Goal: Task Accomplishment & Management: Manage account settings

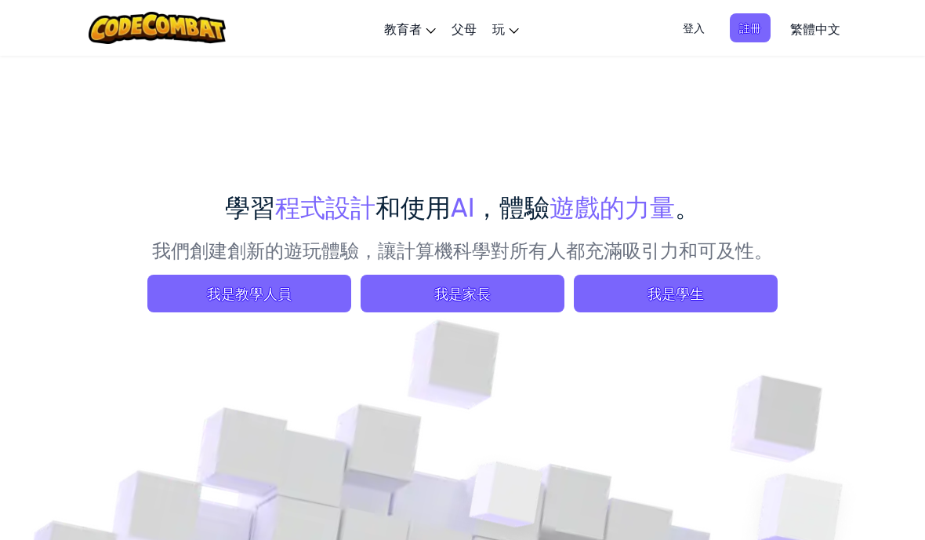
click at [733, 290] on span "我是學生" at bounding box center [676, 294] width 204 height 38
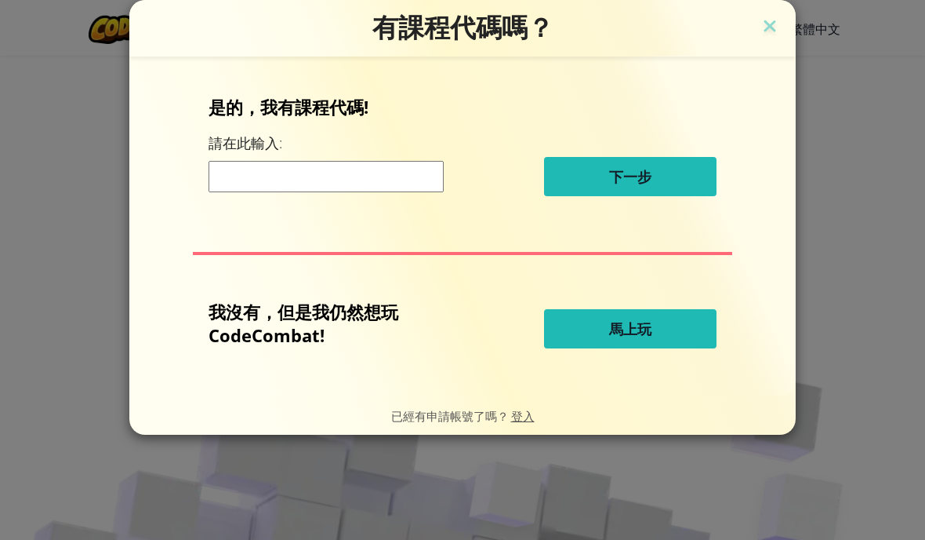
click at [534, 414] on span "登入" at bounding box center [523, 415] width 24 height 15
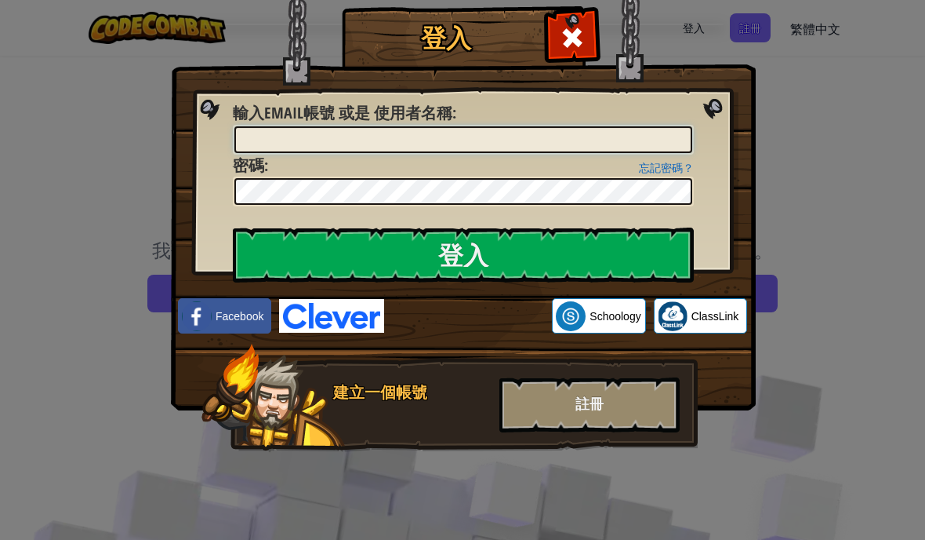
click at [282, 150] on input "輸入Email帳號 或是 使用者名稱 :" at bounding box center [464, 139] width 458 height 27
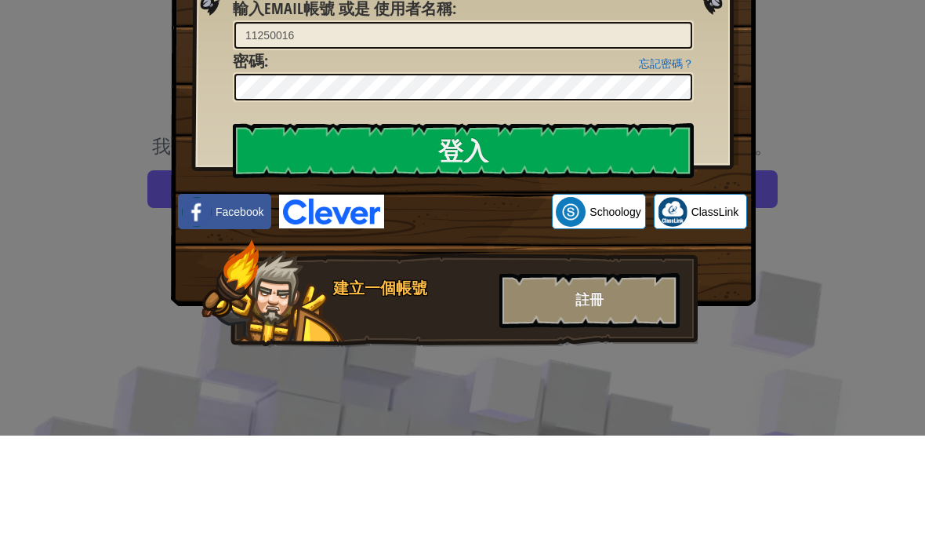
click at [302, 227] on input "登入" at bounding box center [463, 254] width 461 height 55
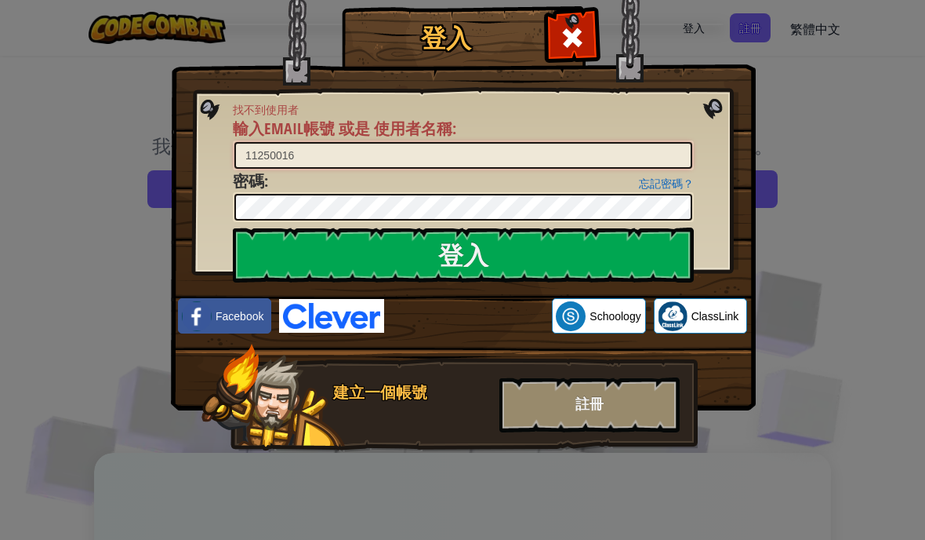
click at [314, 158] on input "11250016" at bounding box center [464, 155] width 458 height 27
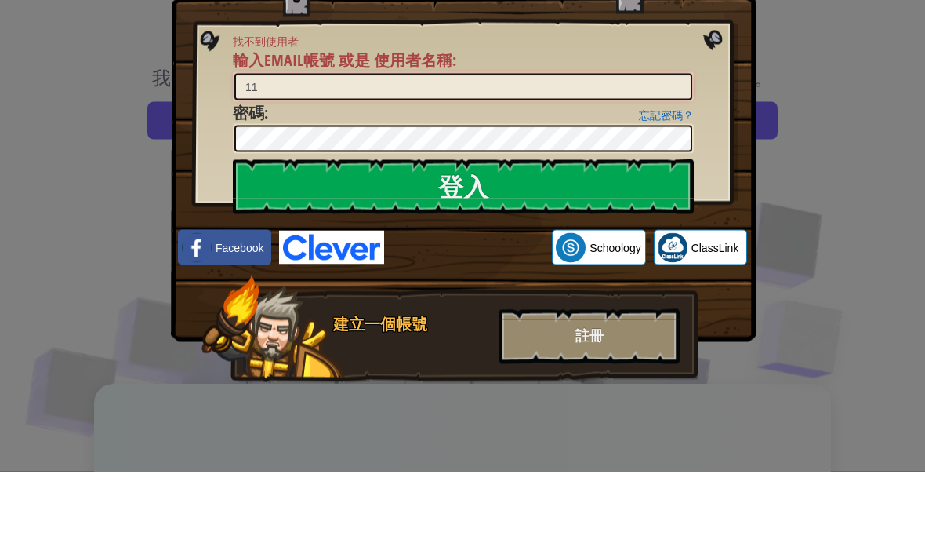
type input "1"
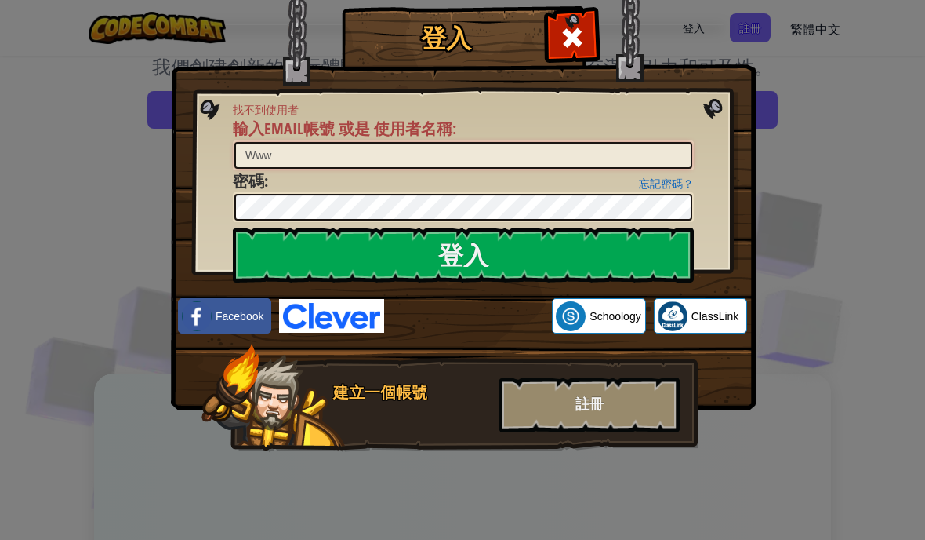
scroll to position [183, 0]
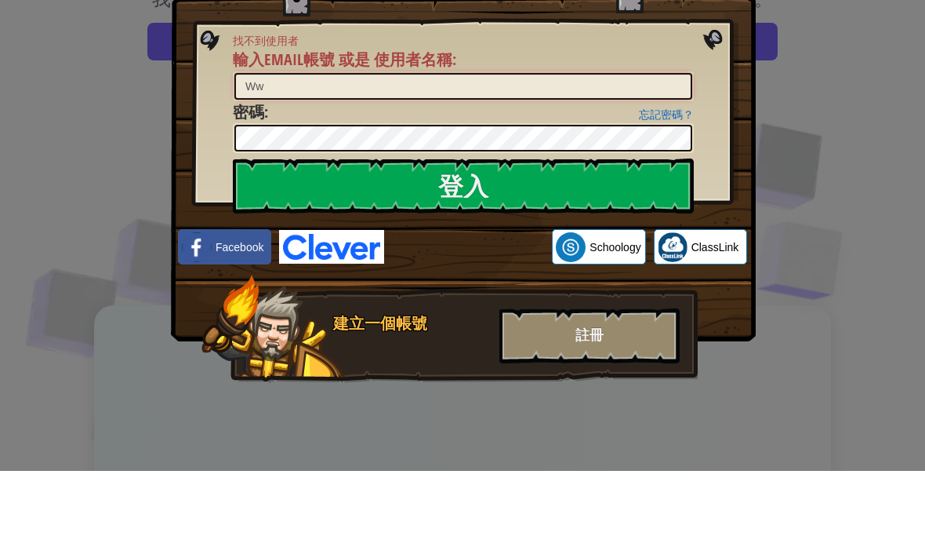
type input "W"
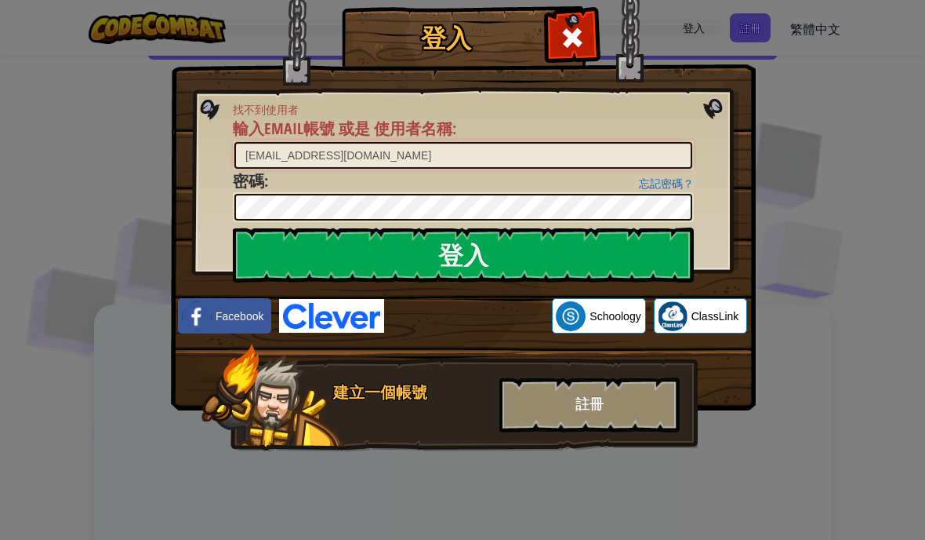
scroll to position [252, 0]
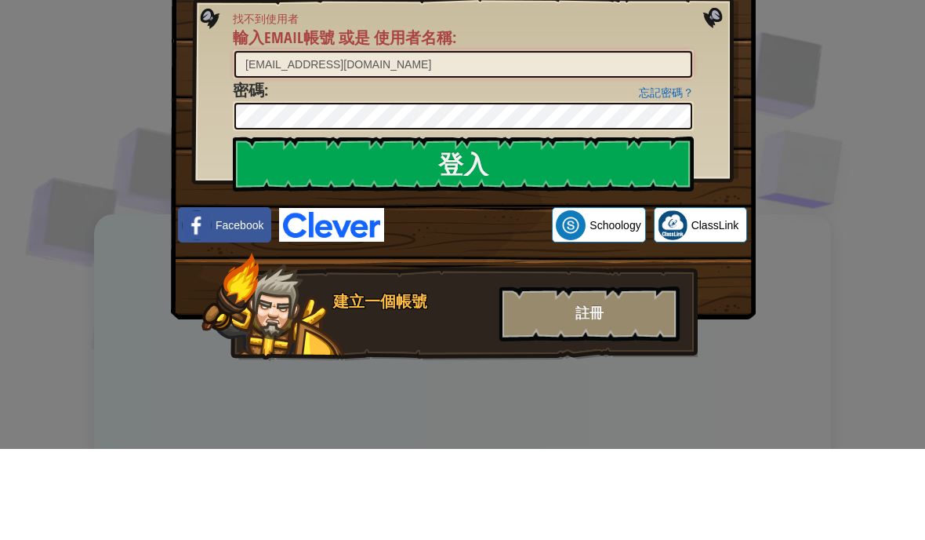
type input "[EMAIL_ADDRESS][DOMAIN_NAME]"
click at [263, 227] on input "登入" at bounding box center [463, 254] width 461 height 55
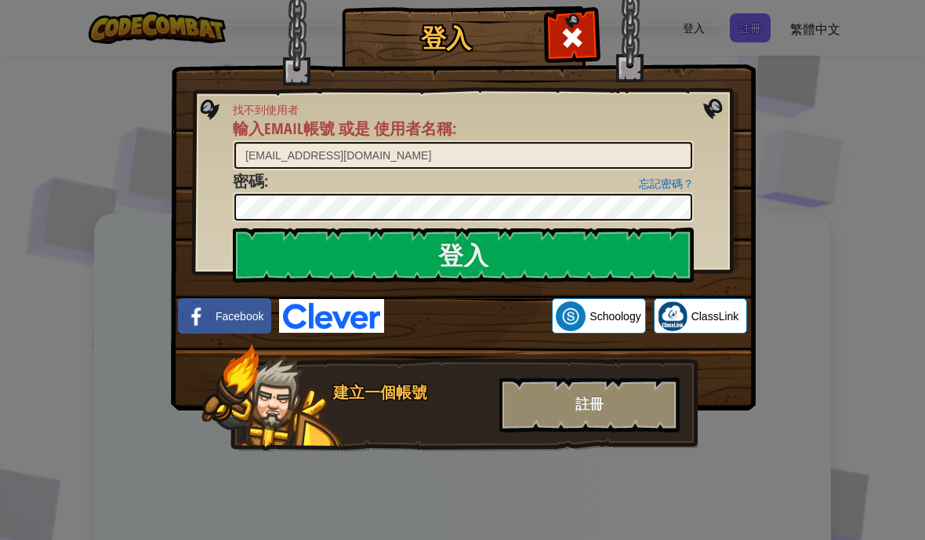
scroll to position [324, 0]
